Goal: Task Accomplishment & Management: Manage account settings

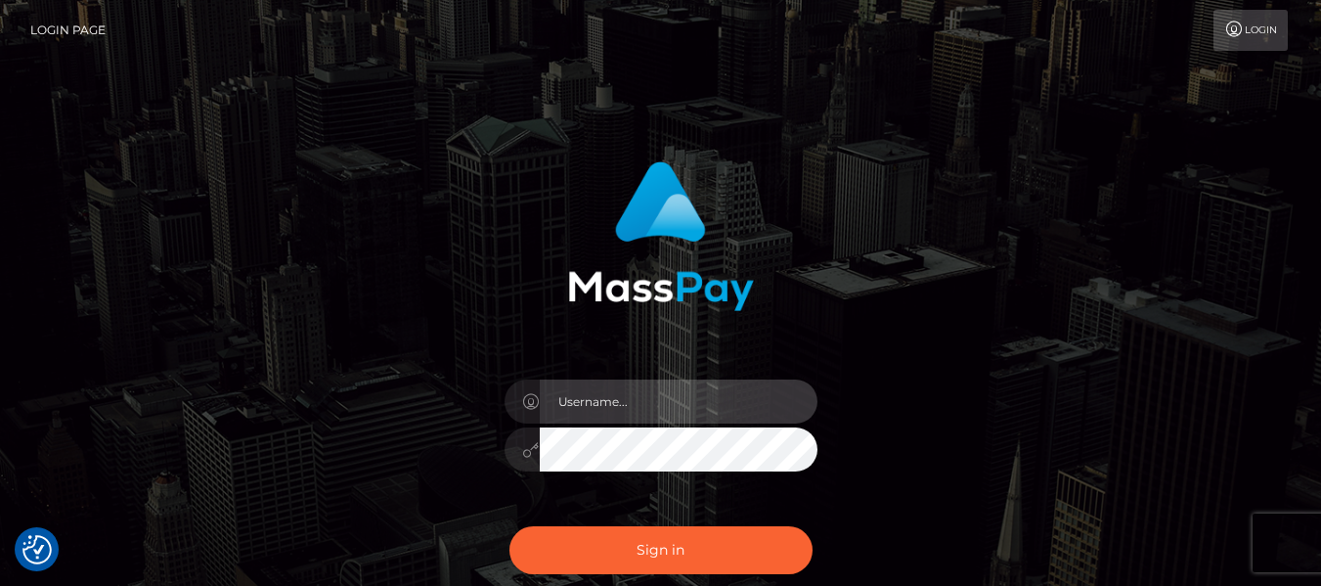
click at [613, 409] on input "text" at bounding box center [679, 401] width 278 height 44
type input "celestialhaven09@gmail.com"
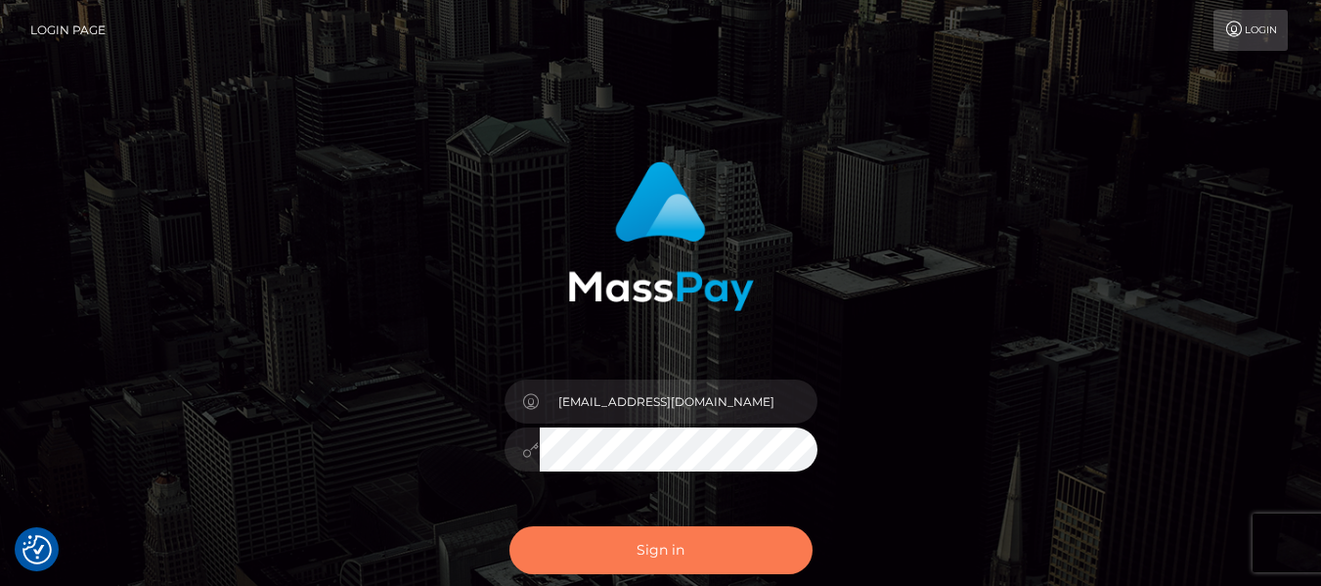
click at [698, 556] on button "Sign in" at bounding box center [660, 550] width 303 height 48
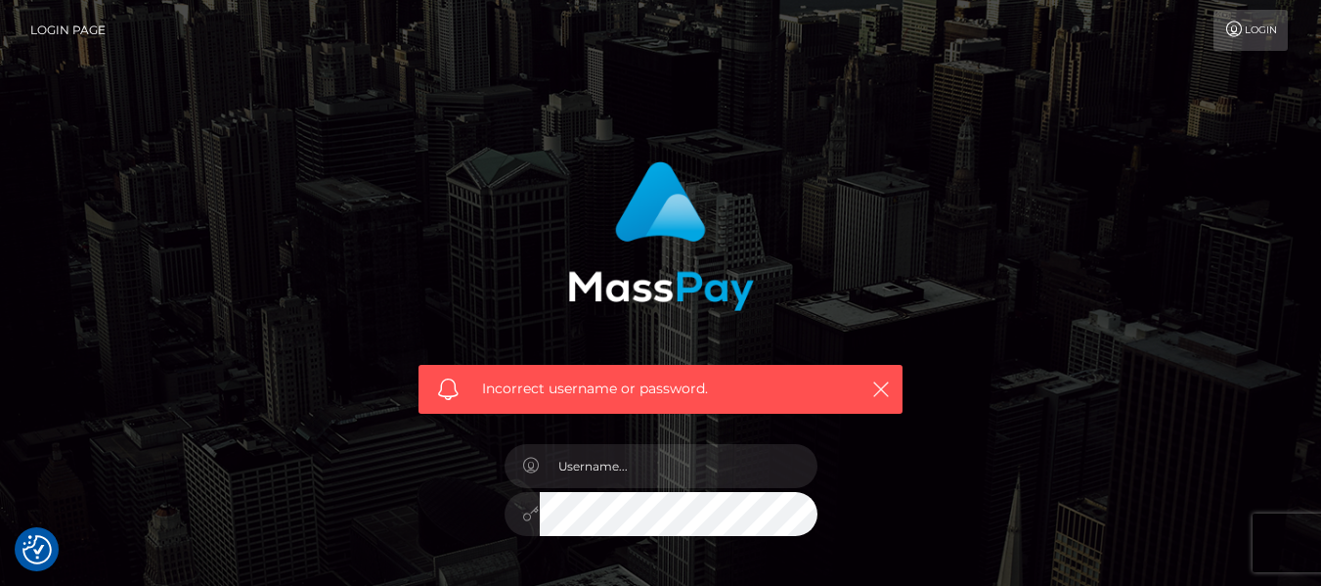
checkbox input "true"
